Goal: Navigation & Orientation: Find specific page/section

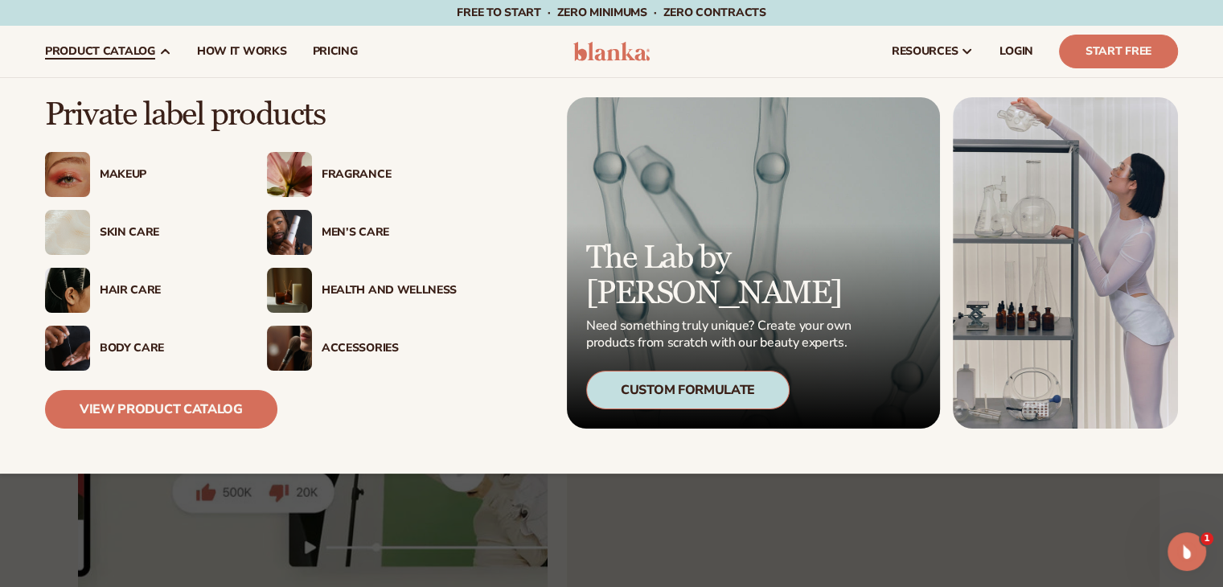
click at [682, 396] on div "Custom Formulate" at bounding box center [687, 390] width 203 height 39
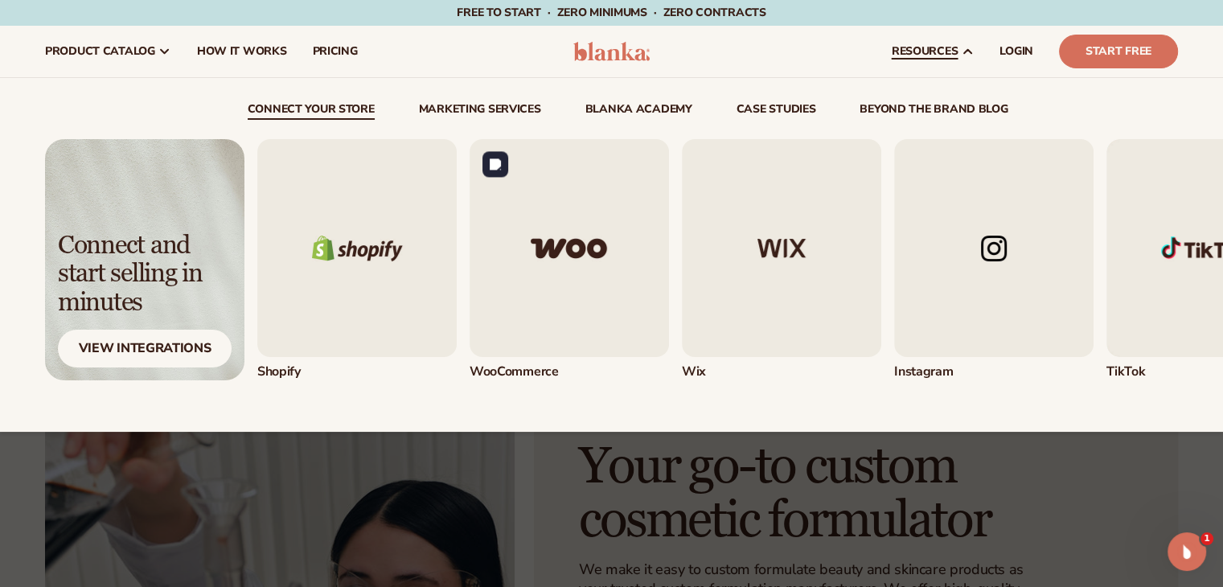
click at [605, 253] on img "2 / 5" at bounding box center [569, 248] width 199 height 218
